Goal: Information Seeking & Learning: Learn about a topic

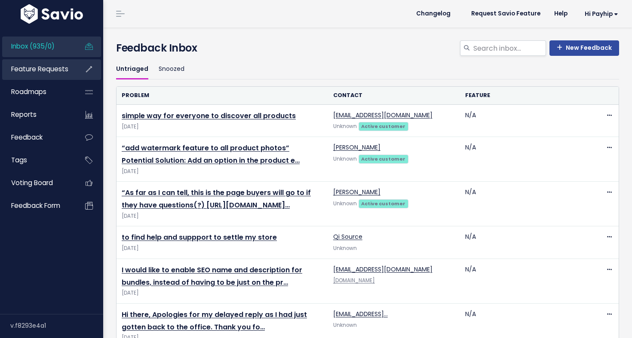
click at [48, 70] on span "Feature Requests" at bounding box center [39, 68] width 57 height 9
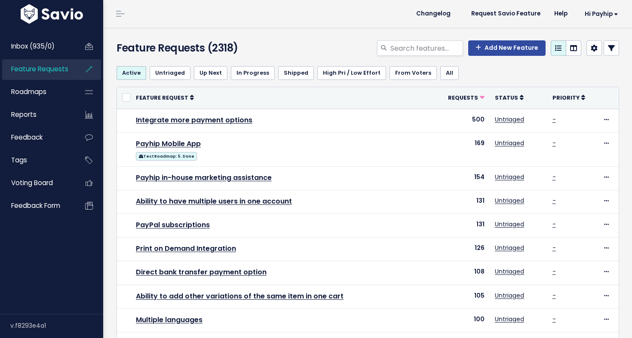
select select
click at [609, 50] on icon at bounding box center [611, 48] width 7 height 7
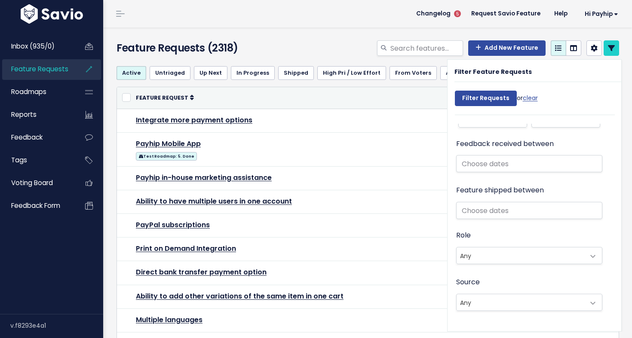
scroll to position [549, 0]
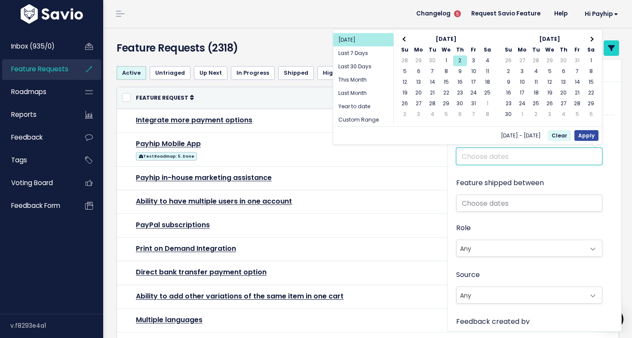
click at [485, 156] on input "text" at bounding box center [529, 156] width 147 height 17
click at [407, 42] on th at bounding box center [405, 39] width 14 height 11
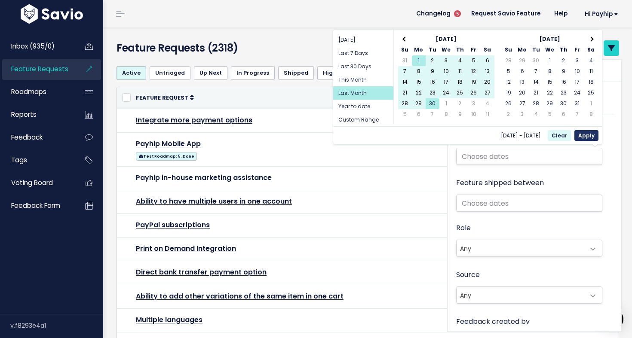
click at [588, 136] on button "Apply" at bounding box center [586, 135] width 24 height 11
type input "[DATE] - [DATE] (Last Month)"
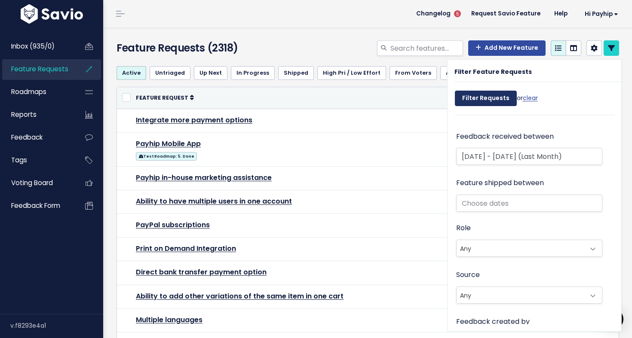
click at [499, 100] on input "Filter Requests" at bounding box center [486, 98] width 62 height 15
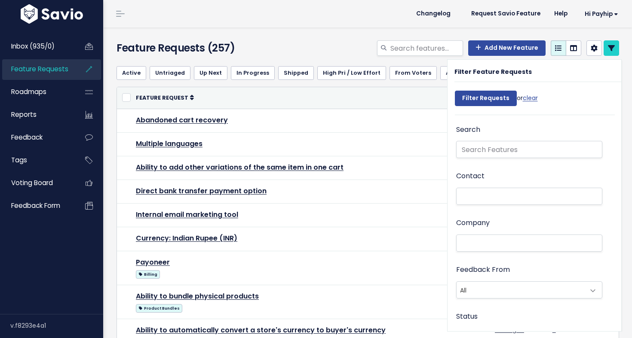
select select
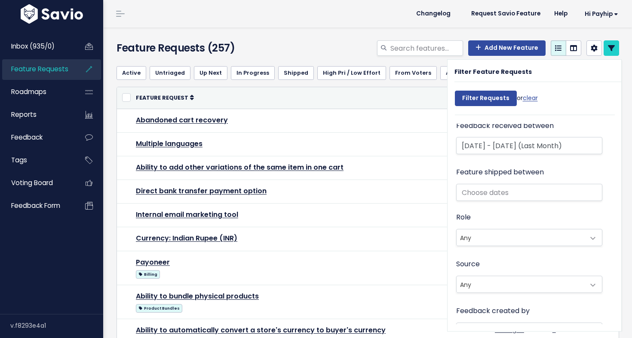
scroll to position [587, 0]
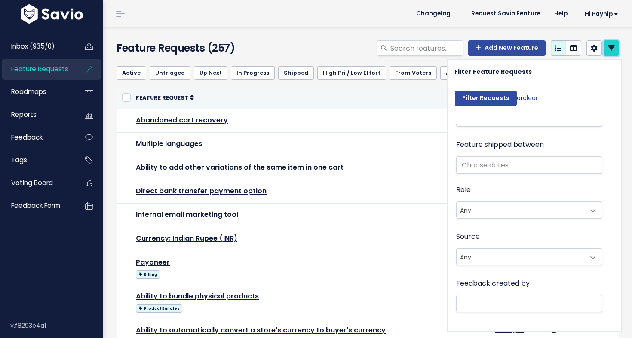
click at [610, 50] on icon at bounding box center [611, 48] width 7 height 7
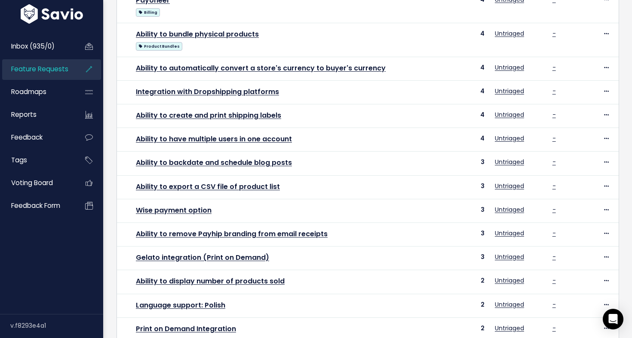
scroll to position [309, 0]
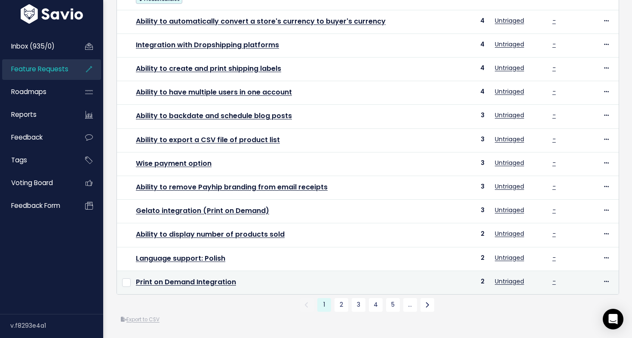
drag, startPoint x: 131, startPoint y: 98, endPoint x: 487, endPoint y: 284, distance: 402.0
click at [487, 284] on tbody "Abandoned cart recovery 7 Untriaged - Edit Upvote Add to Roadmap Merge Delete M…" at bounding box center [367, 47] width 501 height 495
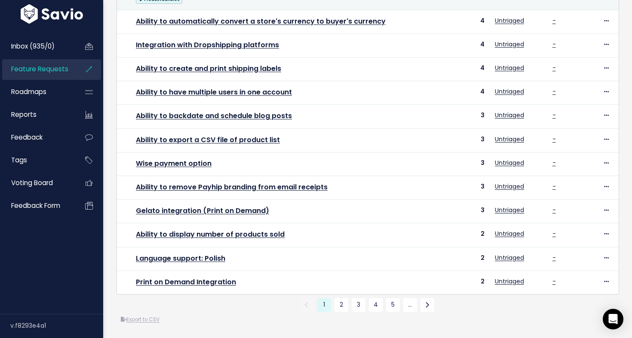
copy tbody "Abandoned cart recovery 7 Untriaged - Edit Upvote Add to Roadmap Merge Delete M…"
click at [343, 302] on link "2" at bounding box center [341, 305] width 14 height 14
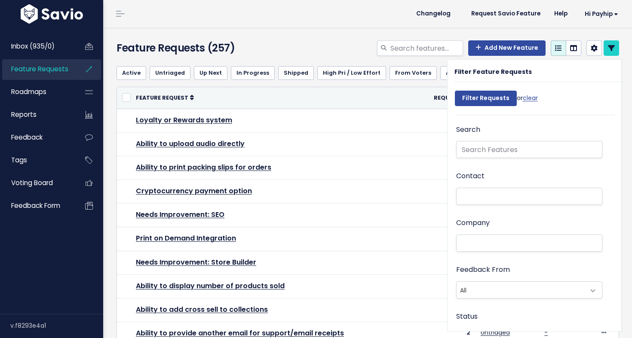
select select
click at [614, 48] on link at bounding box center [610, 47] width 15 height 15
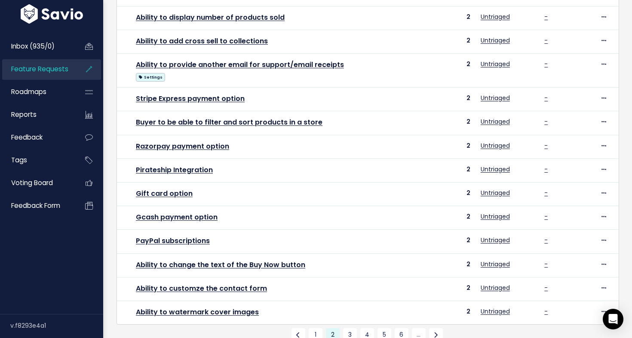
scroll to position [299, 0]
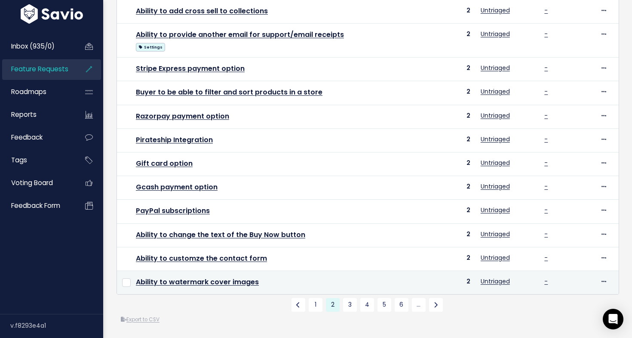
drag, startPoint x: 133, startPoint y: 113, endPoint x: 473, endPoint y: 285, distance: 380.5
click at [473, 285] on tbody "Loyalty or Rewards system 2 Untriaged - Edit Upvote Add to Roadmap Merge Delete…" at bounding box center [367, 52] width 501 height 484
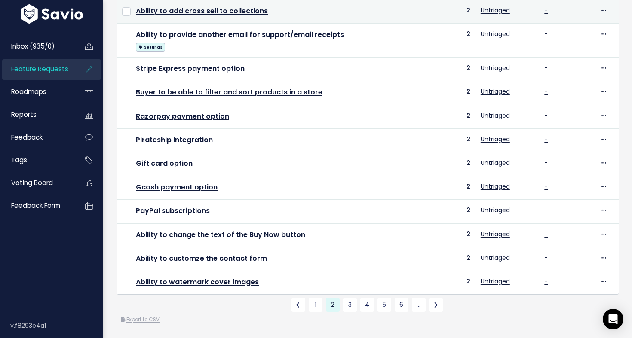
copy tbody "Loyalty or Rewards system 2 Untriaged - Edit Upvote Add to Roadmap Merge Delete…"
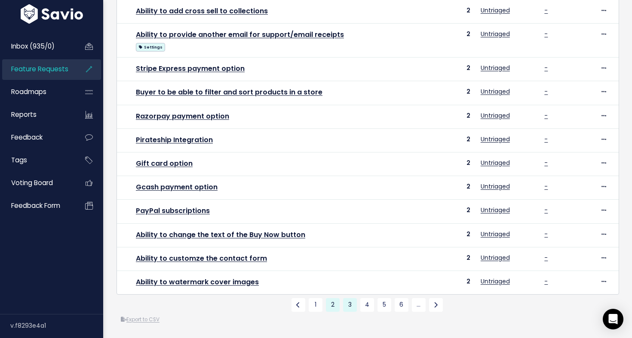
click at [349, 304] on link "3" at bounding box center [350, 305] width 14 height 14
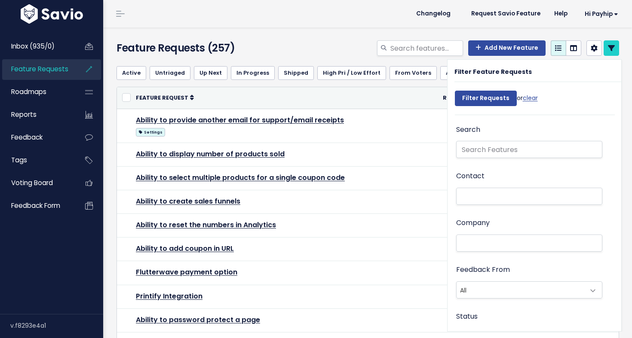
select select
click at [617, 47] on link at bounding box center [610, 47] width 15 height 15
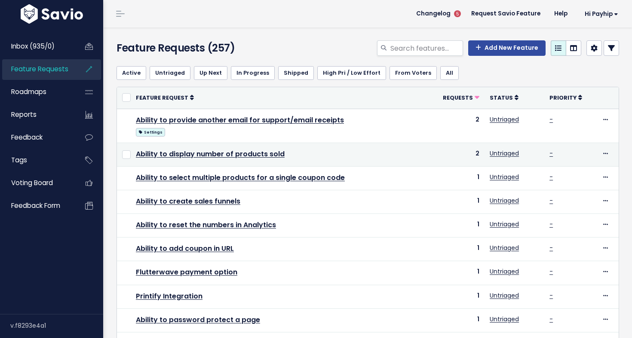
drag, startPoint x: 132, startPoint y: 113, endPoint x: 452, endPoint y: 162, distance: 323.7
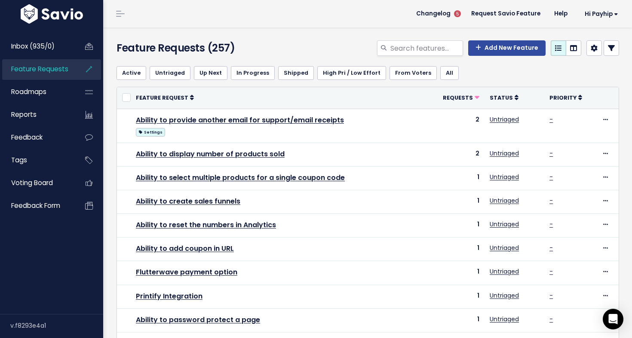
copy tbody "Ability to provide another email for support/email receipts Settings 2 Untriage…"
click at [613, 50] on icon at bounding box center [611, 48] width 7 height 7
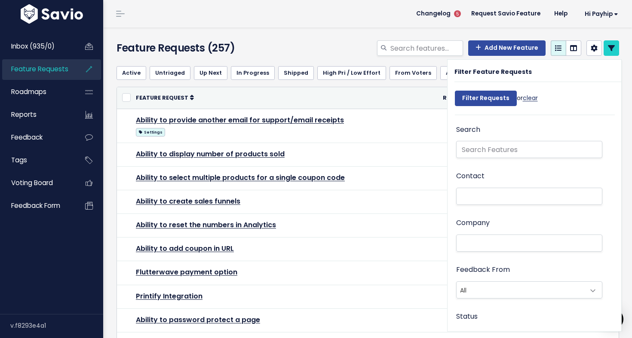
click at [530, 98] on link "clear" at bounding box center [529, 98] width 15 height 9
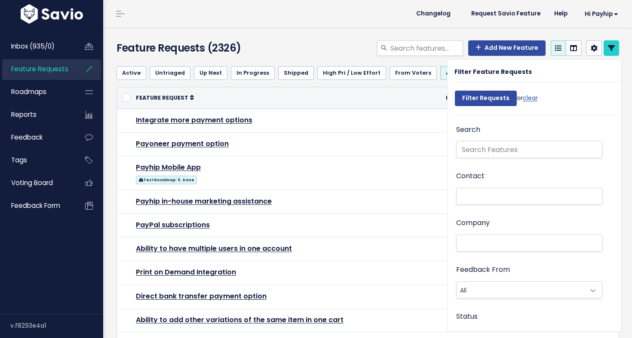
select select
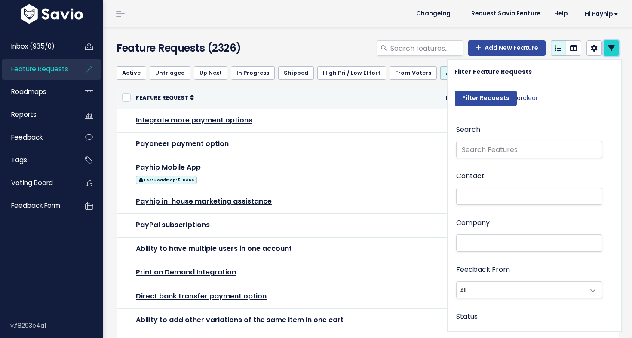
click at [613, 53] on link at bounding box center [610, 47] width 15 height 15
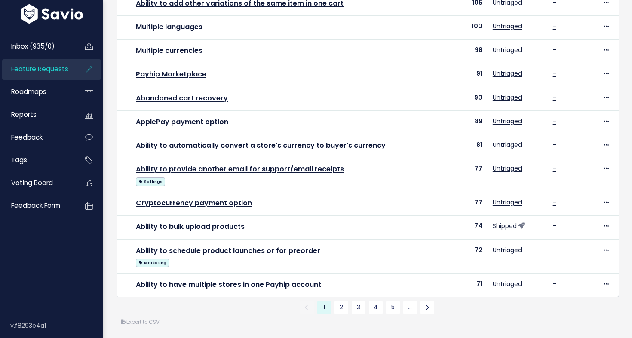
scroll to position [319, 0]
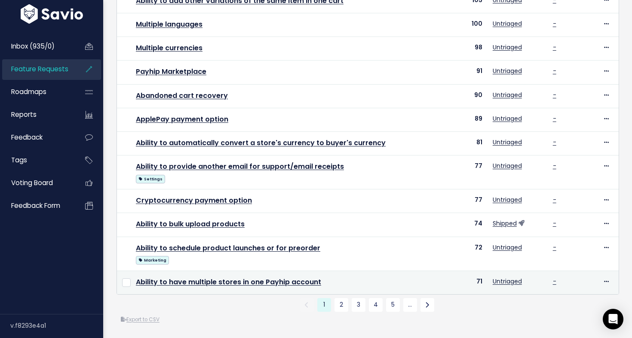
drag, startPoint x: 132, startPoint y: 112, endPoint x: 484, endPoint y: 287, distance: 392.6
click at [484, 287] on tbody "Integrate more payment options 500 Untriaged - Edit Upvote Add to Roadmap Merge…" at bounding box center [367, 41] width 501 height 505
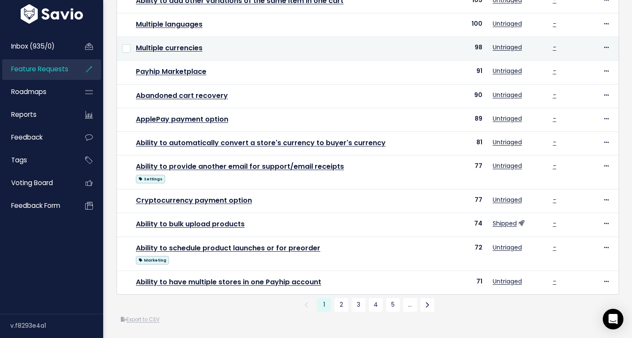
copy tbody "Integrate more payment options 500 Untriaged - Edit Upvote Add to Roadmap Merge…"
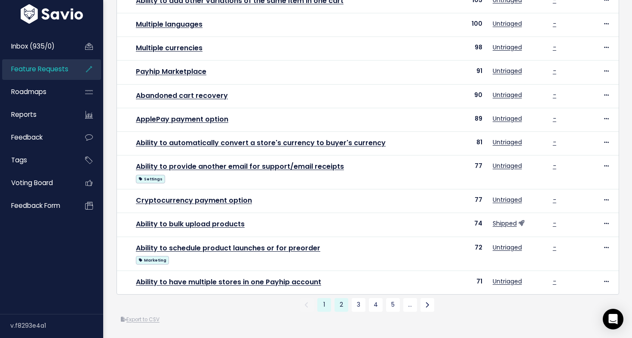
click at [338, 306] on link "2" at bounding box center [341, 305] width 14 height 14
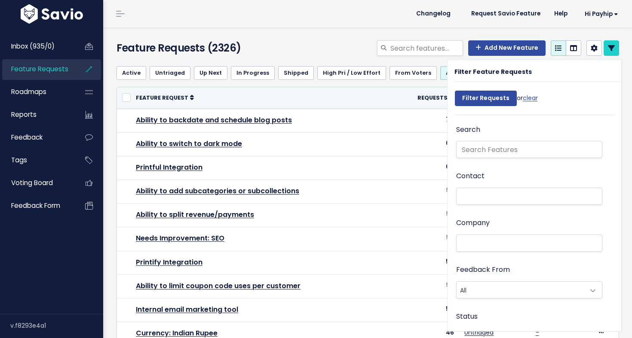
select select
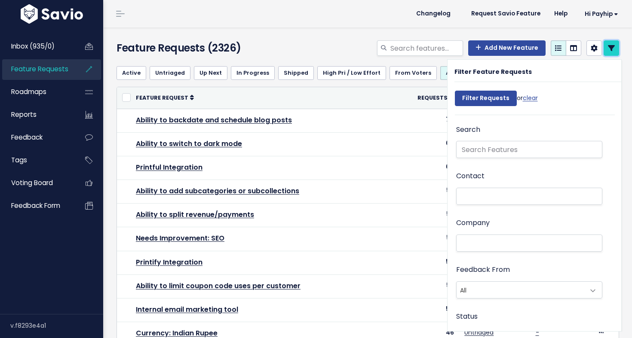
click at [607, 50] on link at bounding box center [610, 47] width 15 height 15
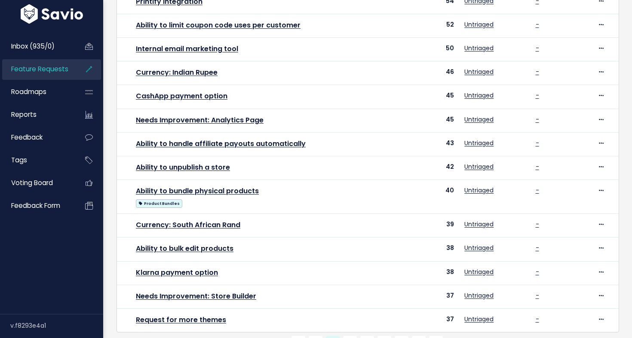
scroll to position [299, 0]
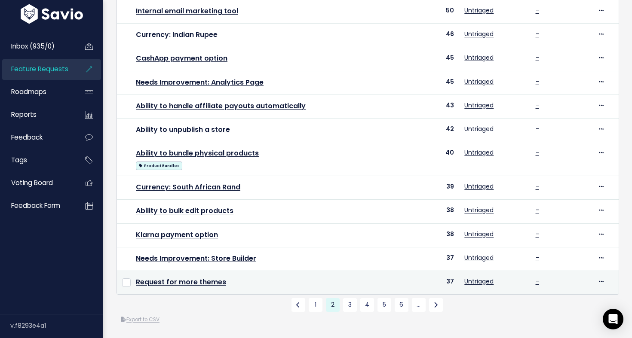
drag, startPoint x: 131, startPoint y: 114, endPoint x: 452, endPoint y: 286, distance: 363.3
click at [452, 286] on tbody "Ability to backdate and schedule blog posts 70 Untriaged - Edit Upvote Add to R…" at bounding box center [367, 52] width 501 height 484
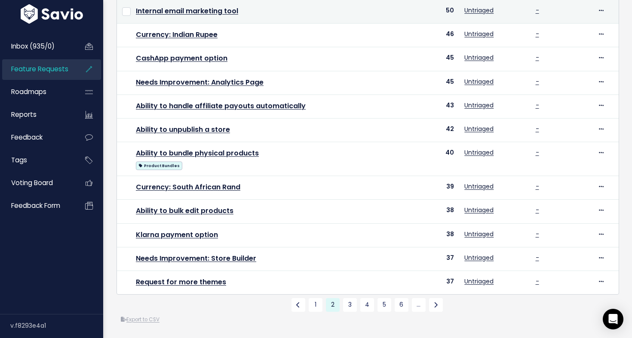
copy tbody "Ability to backdate and schedule blog posts 70 Untriaged - Edit Upvote Add to R…"
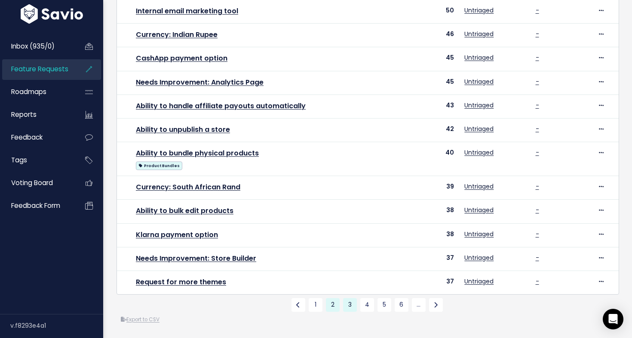
click at [354, 305] on link "3" at bounding box center [350, 305] width 14 height 14
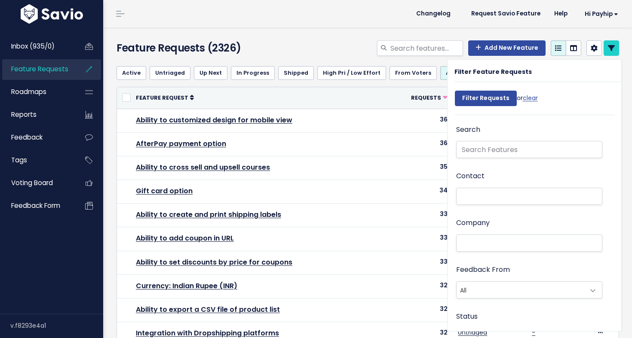
select select
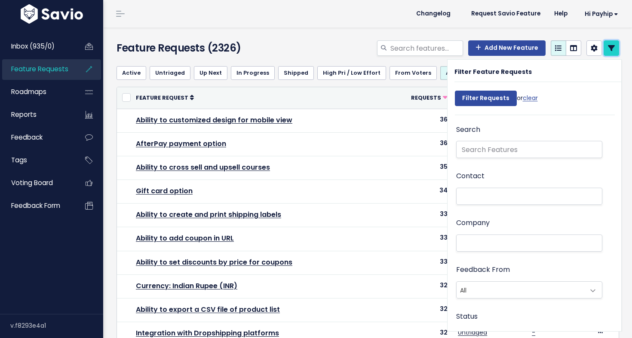
click at [610, 46] on icon at bounding box center [611, 48] width 7 height 7
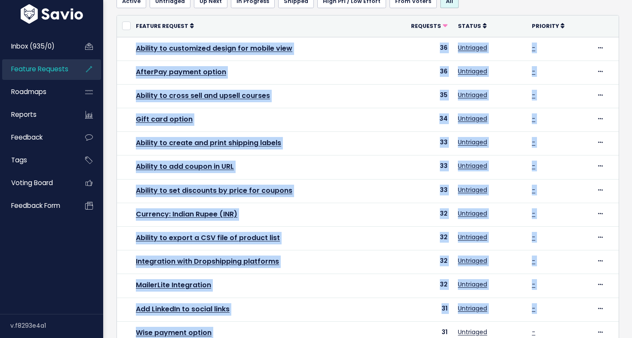
scroll to position [289, 0]
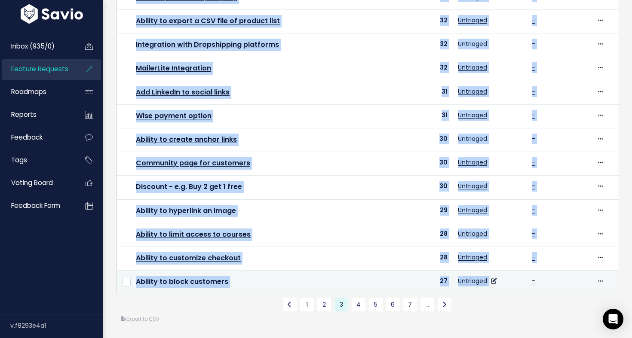
drag, startPoint x: 133, startPoint y: 112, endPoint x: 454, endPoint y: 293, distance: 368.2
click at [454, 293] on tbody "Ability to customized design for mobile view 36 Untriaged - Edit Upvote Add to …" at bounding box center [367, 57] width 501 height 474
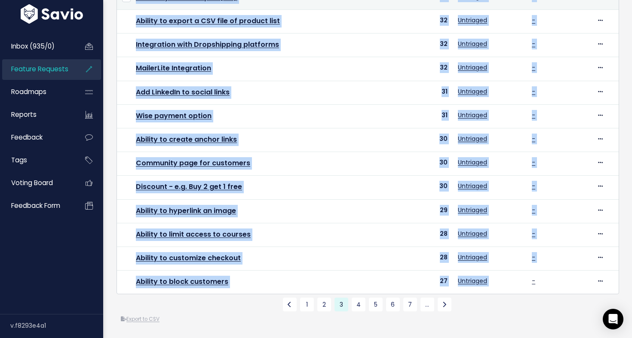
copy tbody "Ability to customized design for mobile view 36 Untriaged - Edit Upvote Add to …"
